Goal: Transaction & Acquisition: Purchase product/service

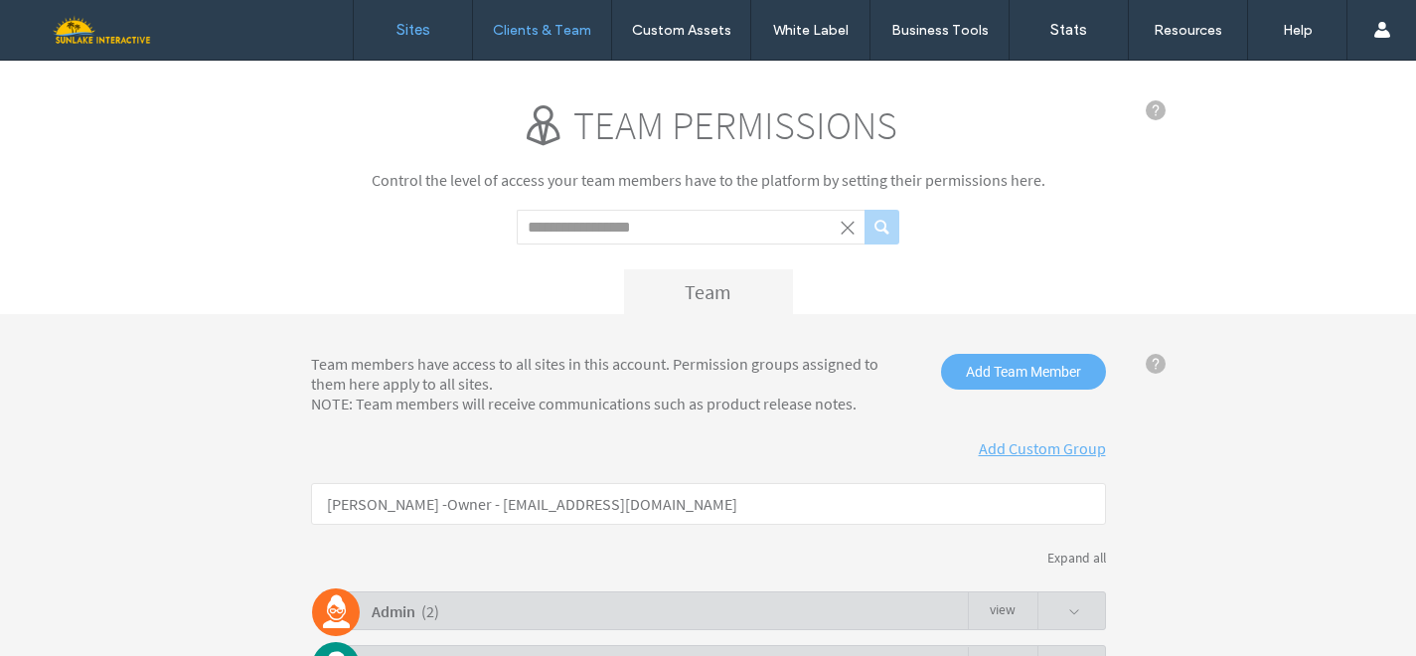
click at [407, 32] on label "Sites" at bounding box center [414, 30] width 34 height 18
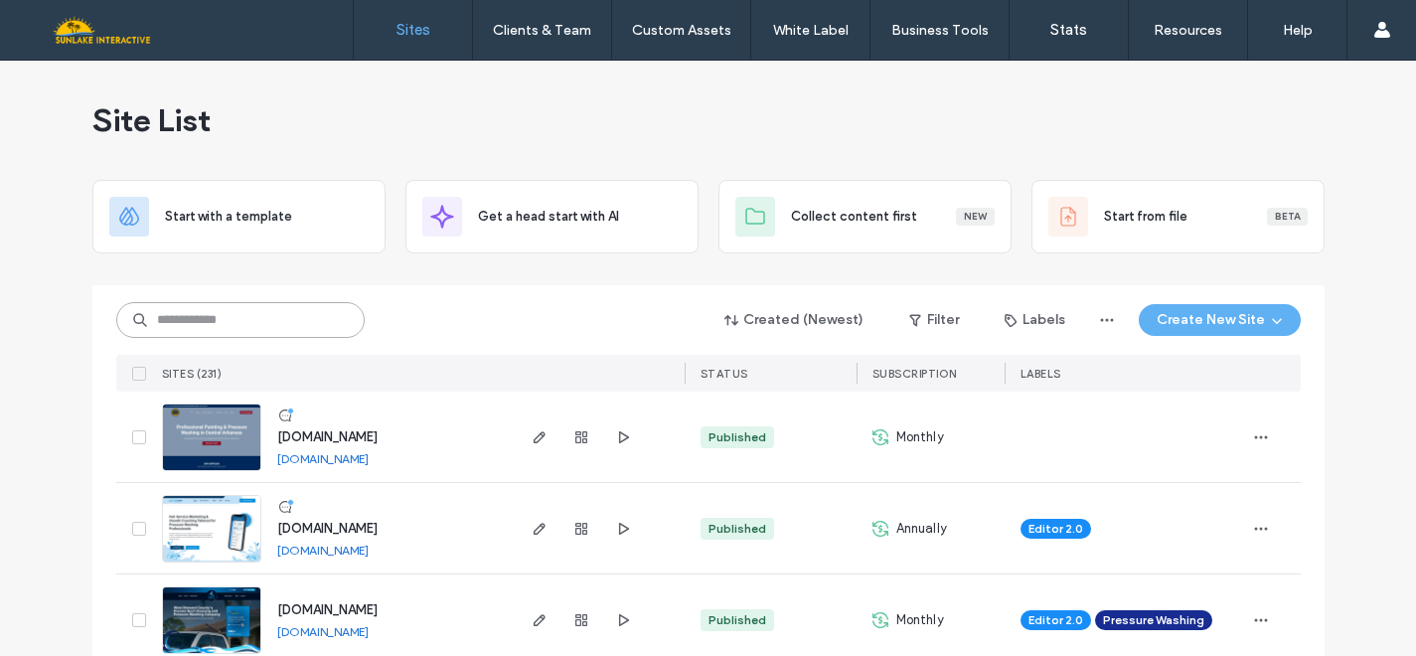
click at [320, 318] on input at bounding box center [240, 320] width 248 height 36
type input "*******"
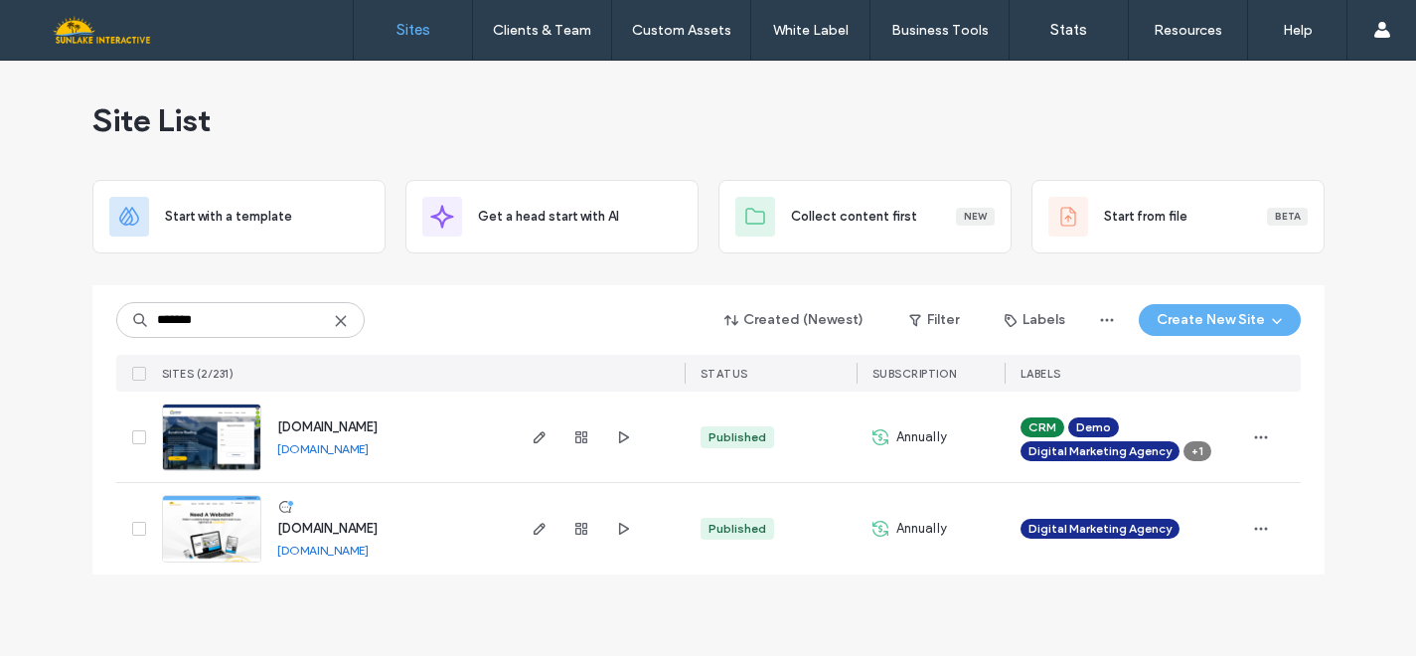
click at [197, 540] on img at bounding box center [211, 563] width 97 height 135
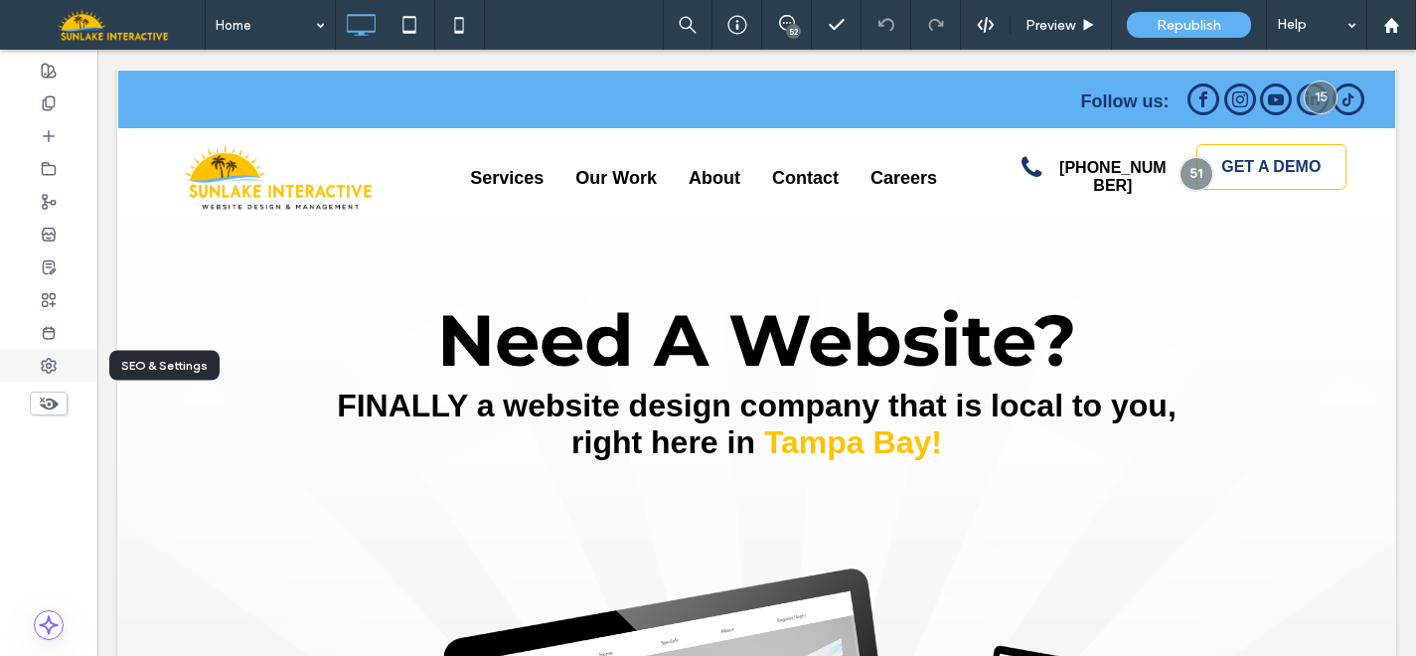
click at [52, 368] on icon at bounding box center [49, 366] width 16 height 16
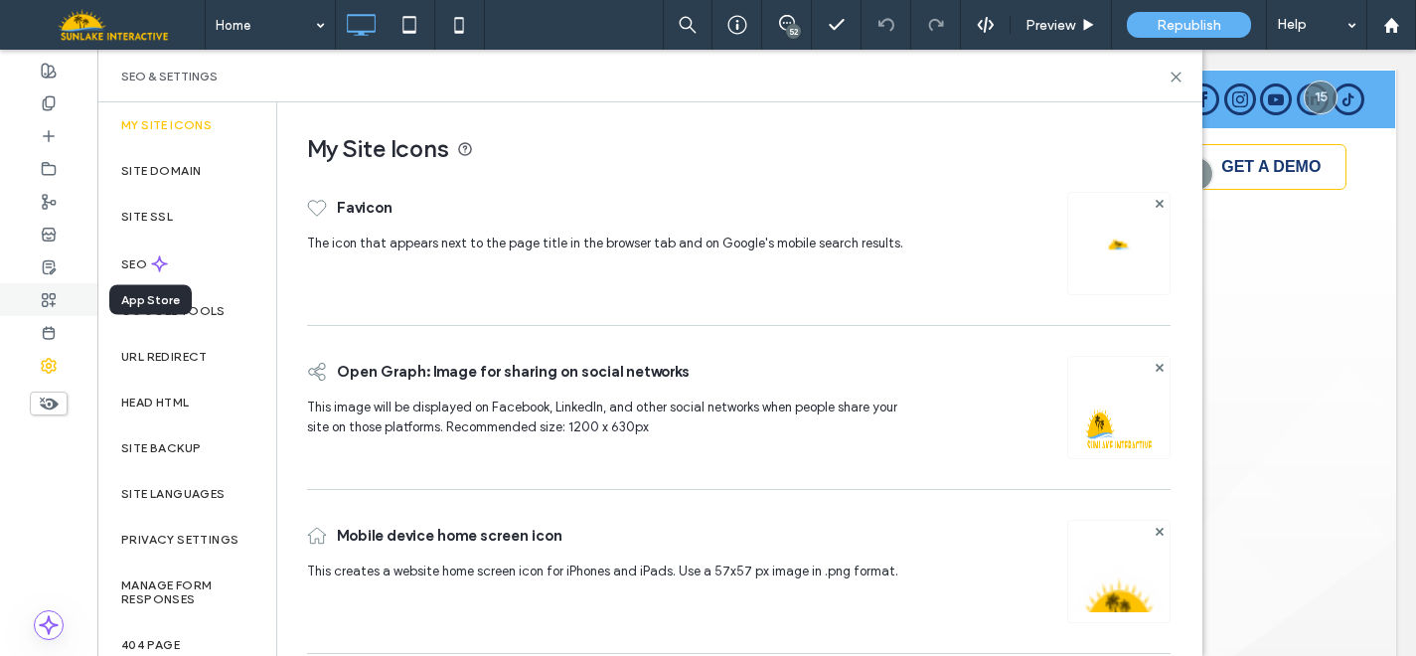
click at [59, 299] on div at bounding box center [48, 299] width 97 height 33
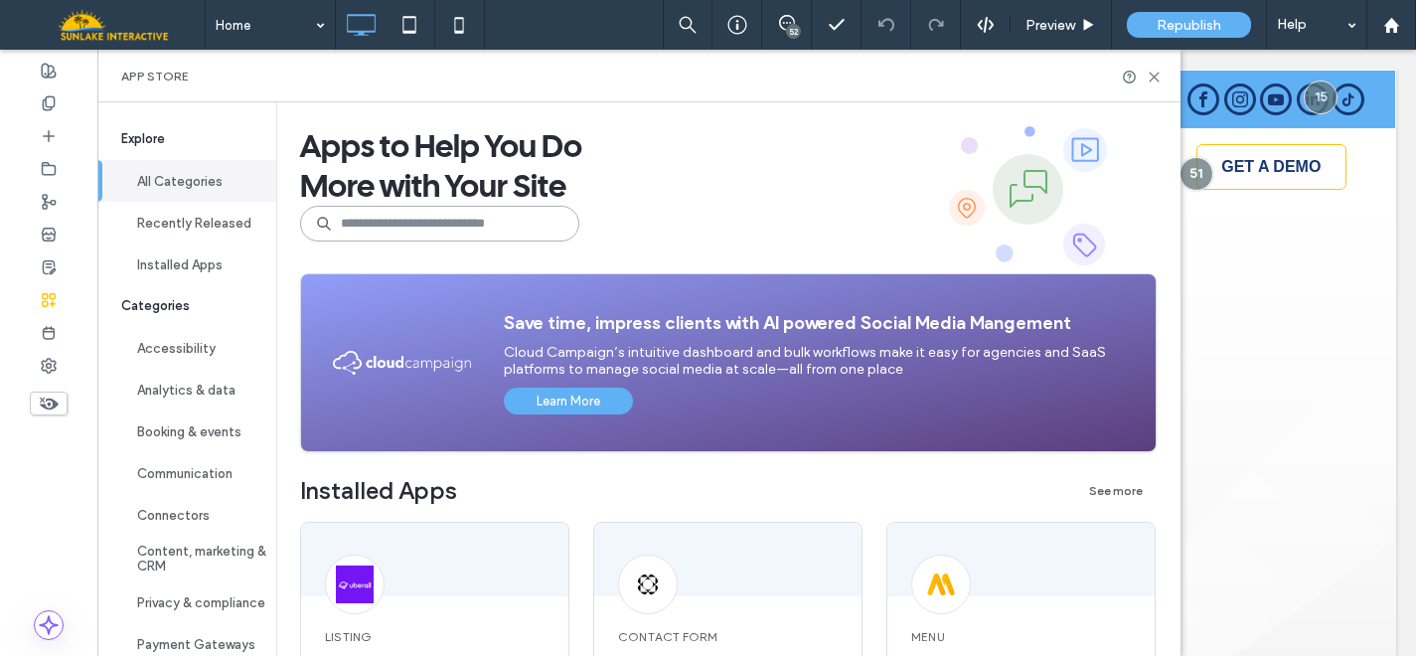
click at [404, 217] on input at bounding box center [439, 224] width 279 height 36
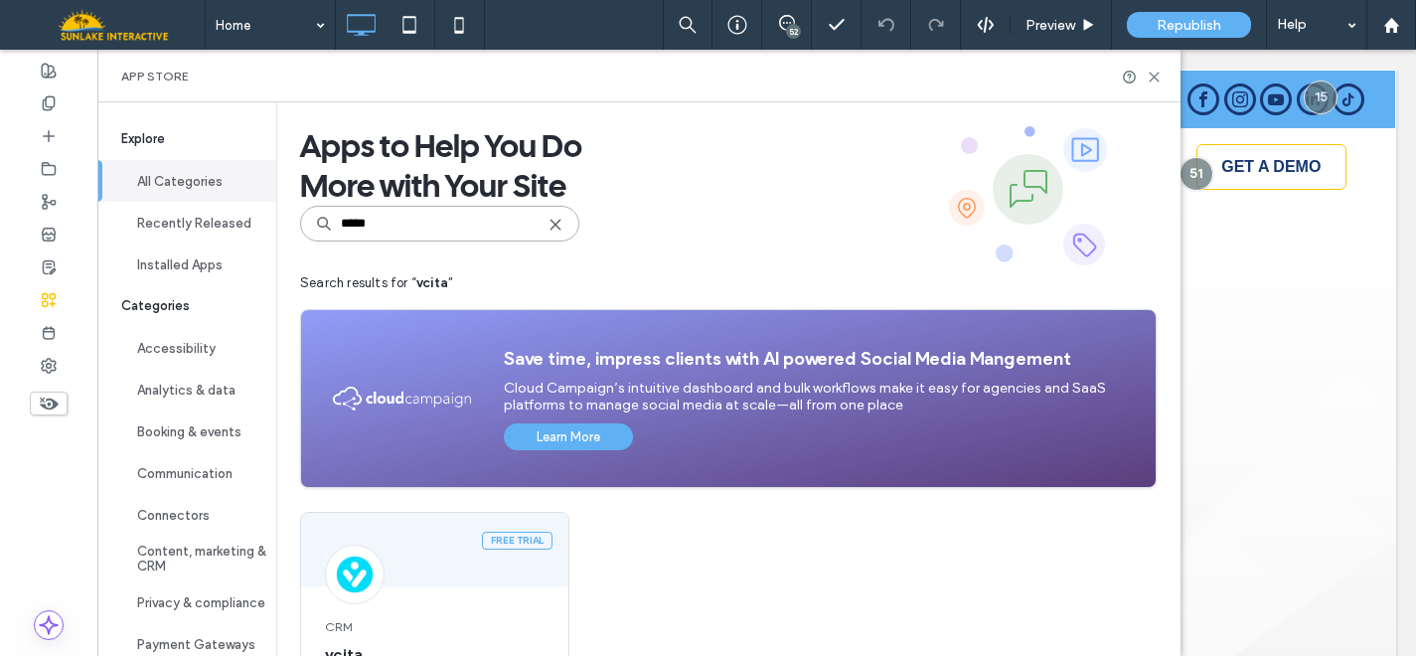
scroll to position [170, 0]
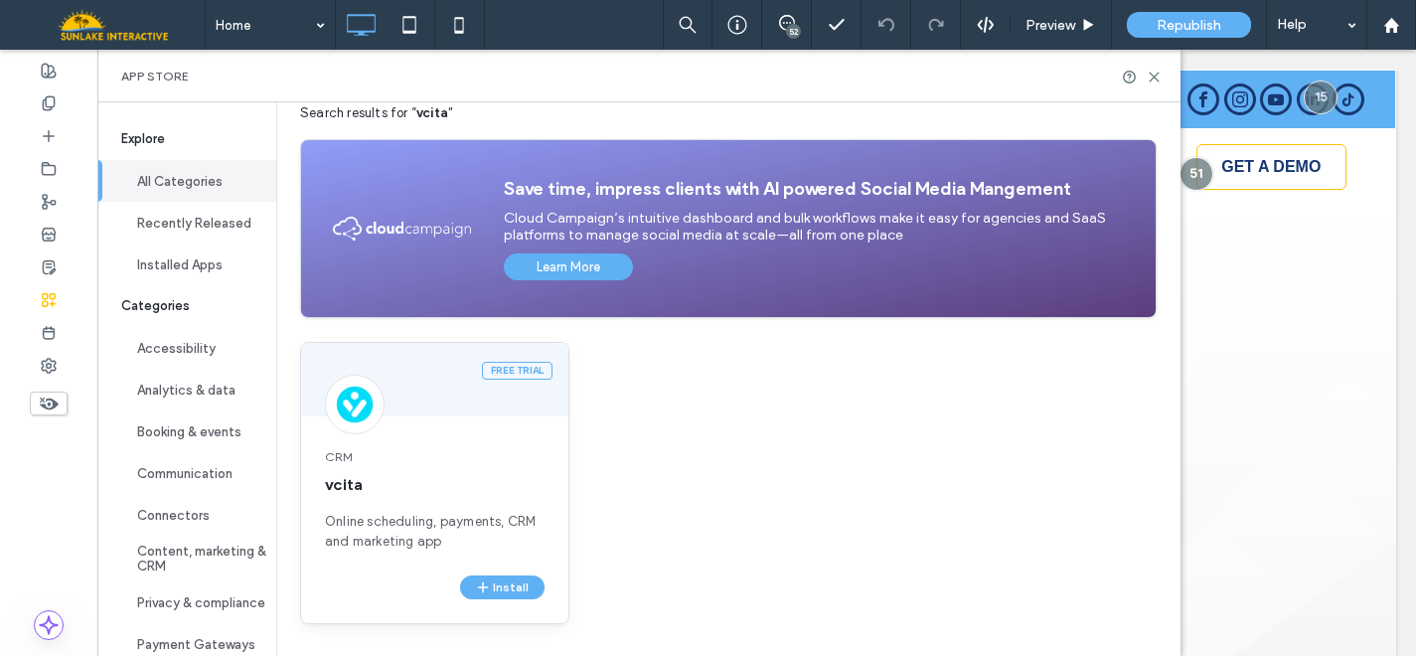
type input "*****"
click at [487, 445] on div "CRM vcita Online scheduling, payments, CRM and marketing app" at bounding box center [434, 499] width 267 height 151
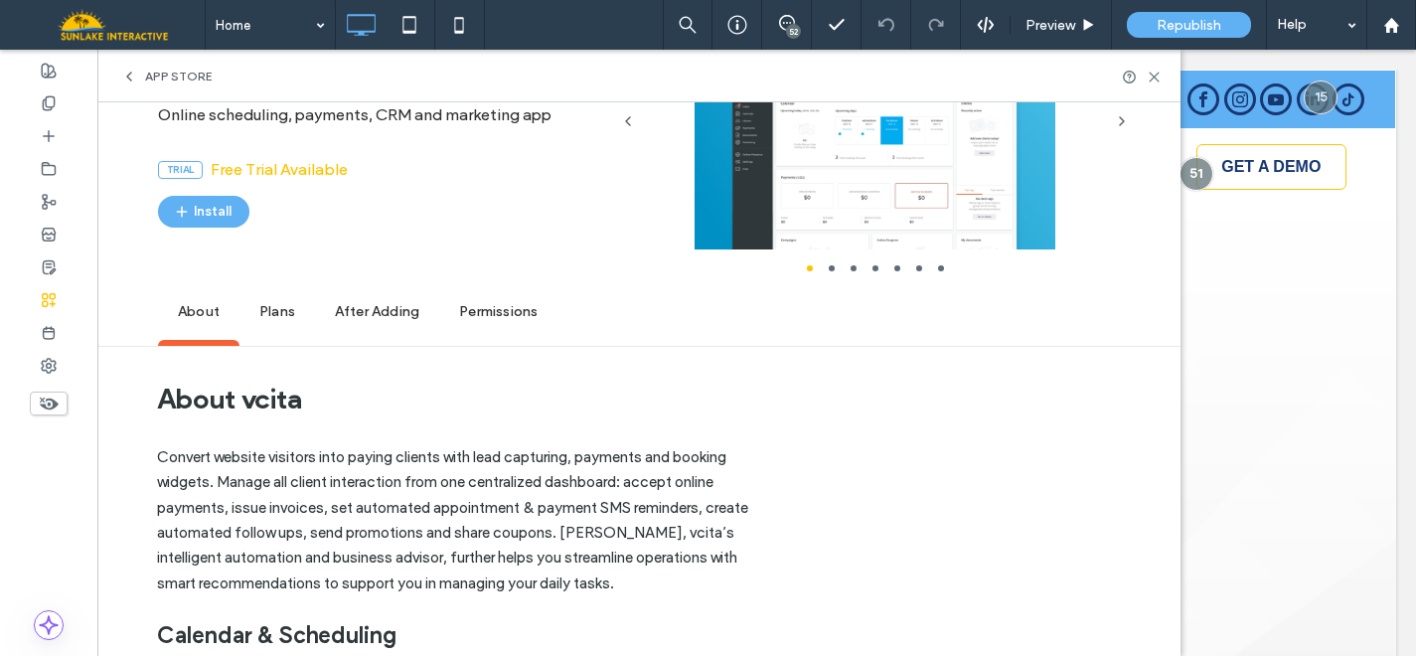
scroll to position [0, 0]
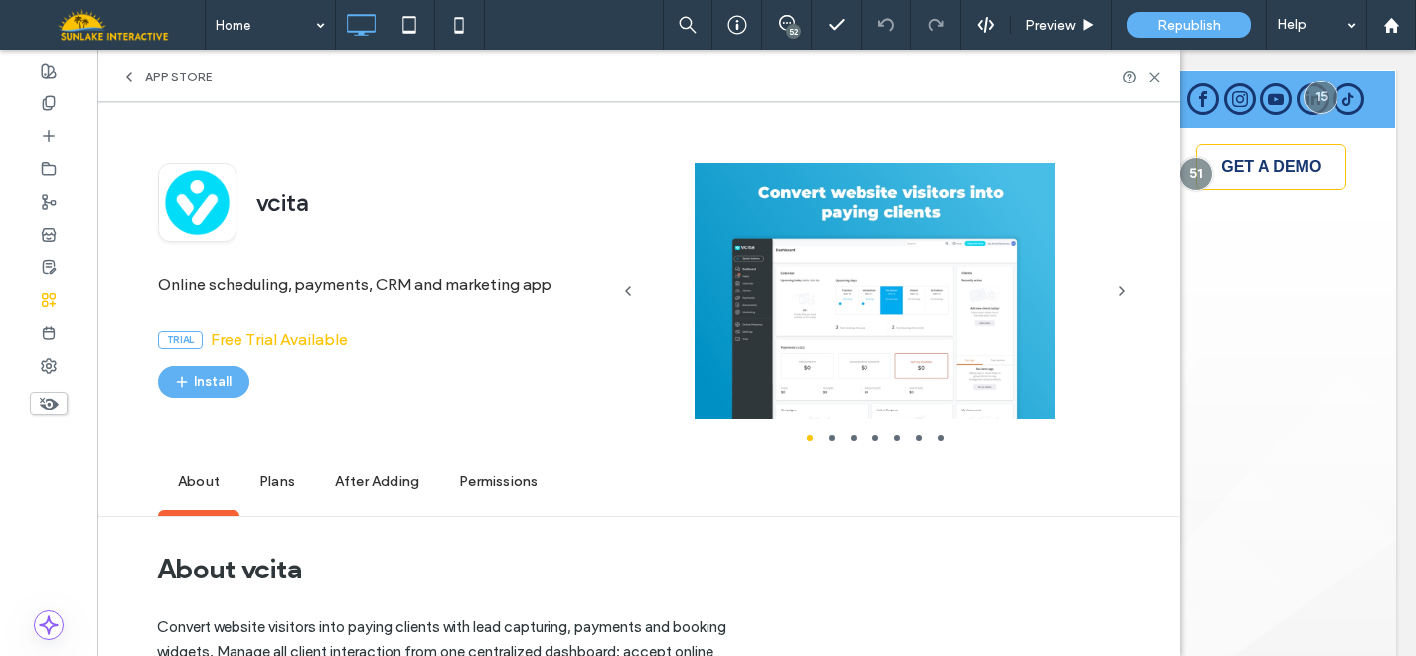
click at [251, 496] on span "Plans" at bounding box center [278, 482] width 76 height 55
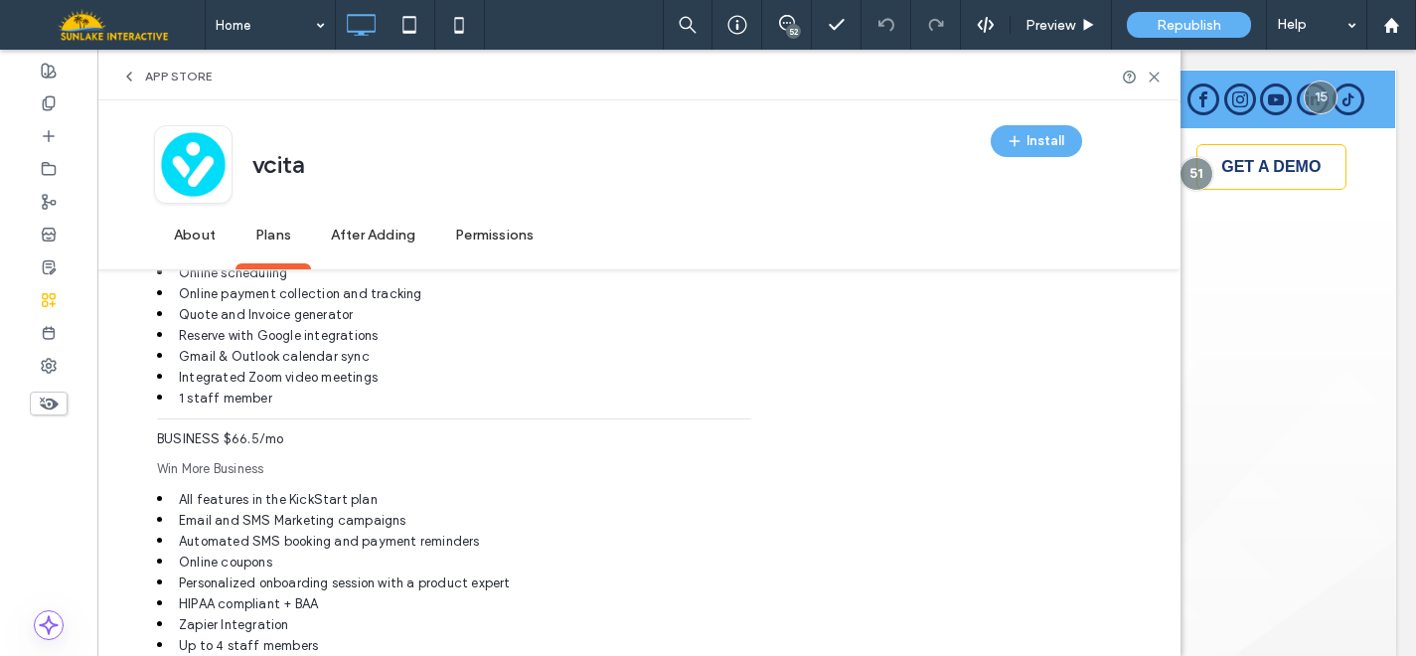
scroll to position [2613, 0]
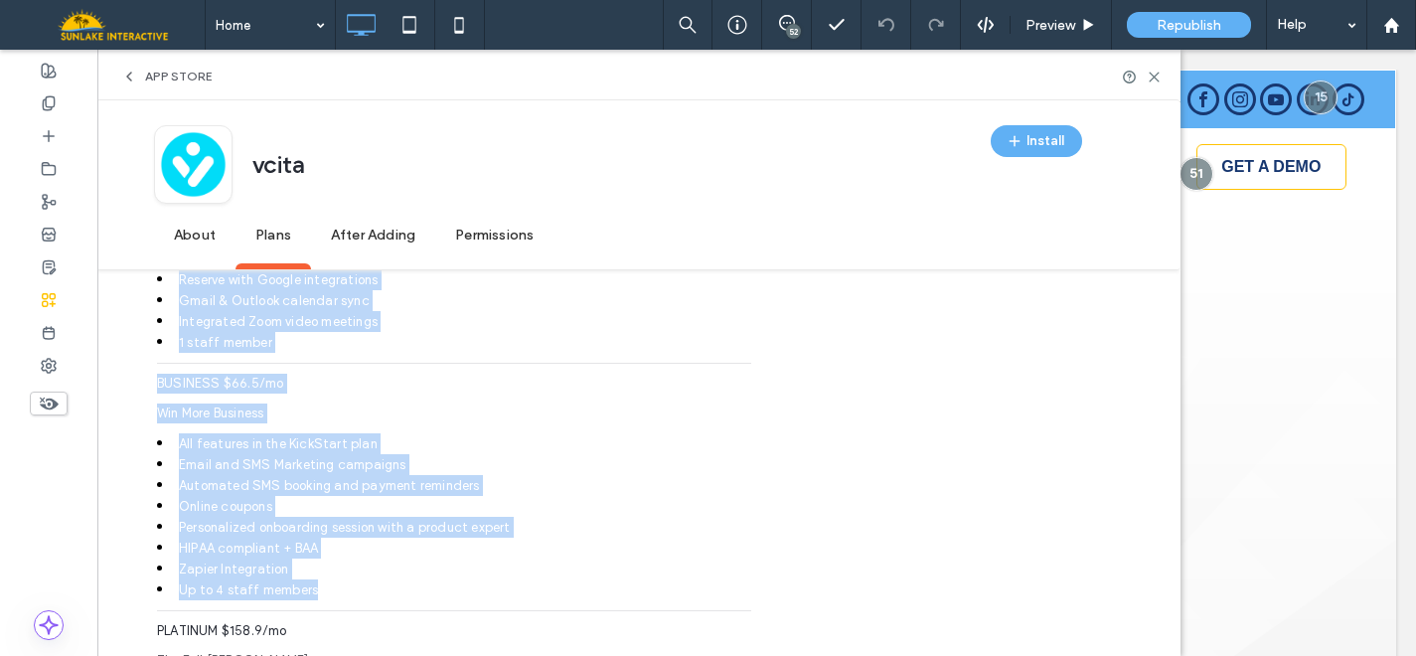
drag, startPoint x: 302, startPoint y: 614, endPoint x: 152, endPoint y: 281, distance: 365.2
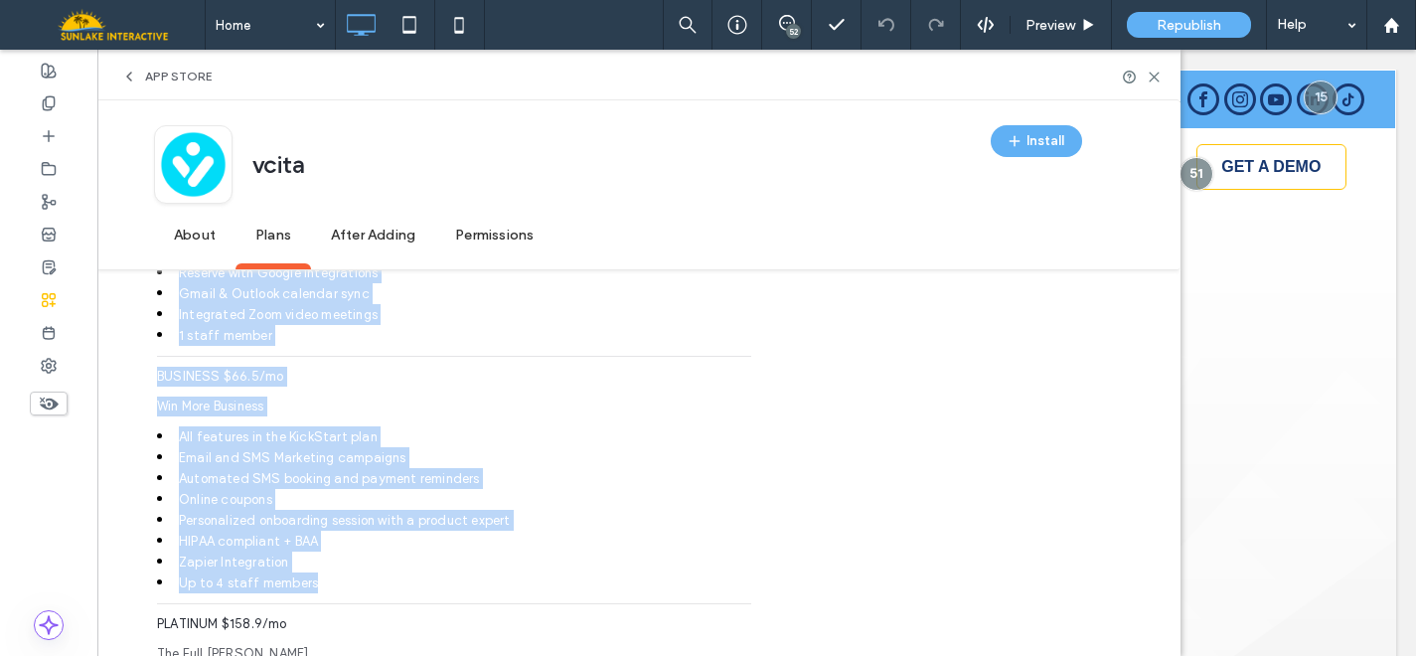
click at [221, 384] on span "BUSINESS $66.5/mo" at bounding box center [220, 376] width 126 height 15
